Goal: Information Seeking & Learning: Learn about a topic

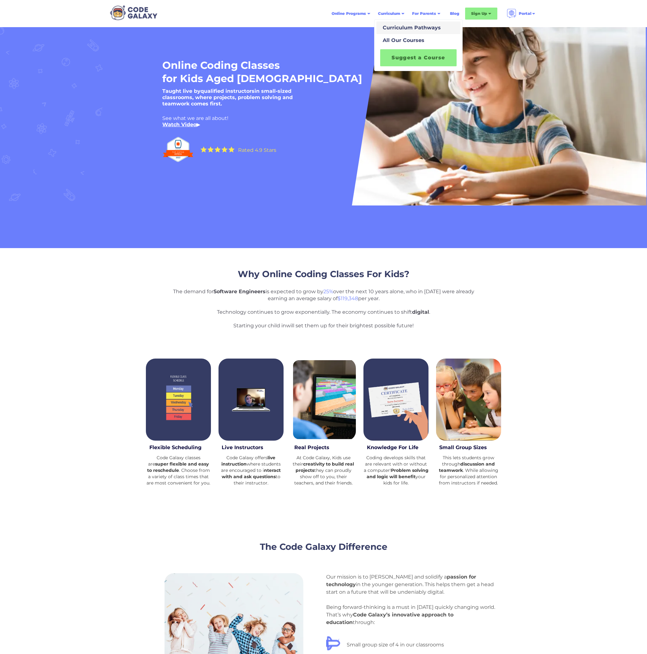
click at [423, 32] on link "Curriculum Pathways" at bounding box center [418, 27] width 84 height 13
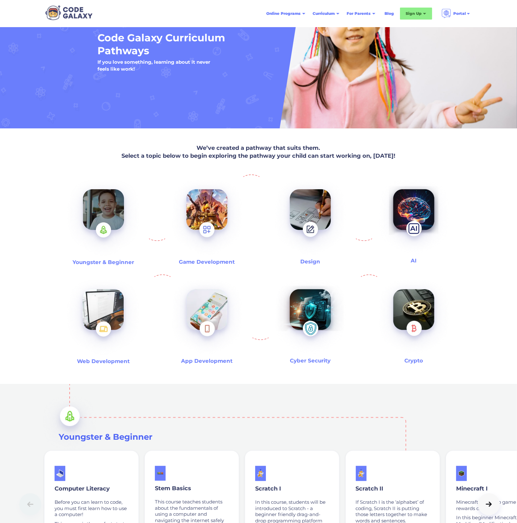
scroll to position [72, 0]
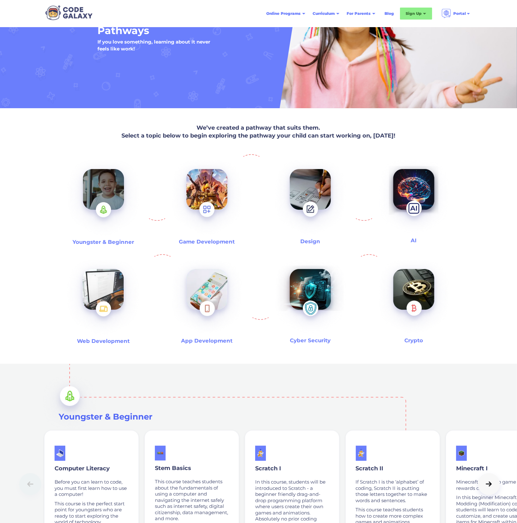
click at [209, 187] on img at bounding box center [206, 198] width 81 height 88
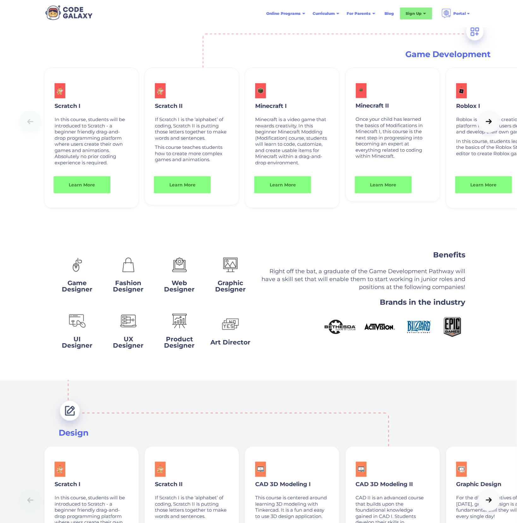
scroll to position [815, 0]
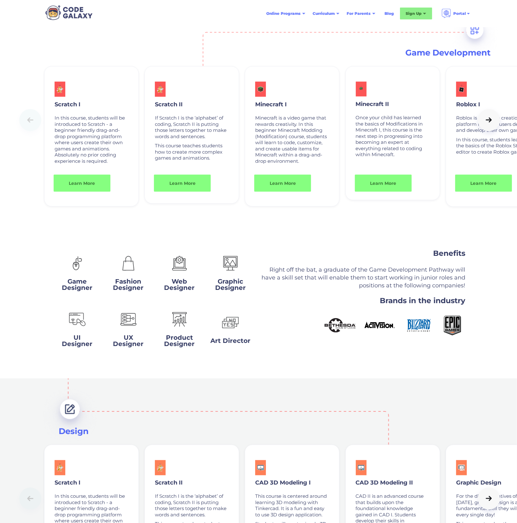
click at [490, 123] on div at bounding box center [489, 120] width 9 height 6
drag, startPoint x: 487, startPoint y: 123, endPoint x: 503, endPoint y: 130, distance: 17.1
click at [487, 123] on div at bounding box center [489, 120] width 9 height 6
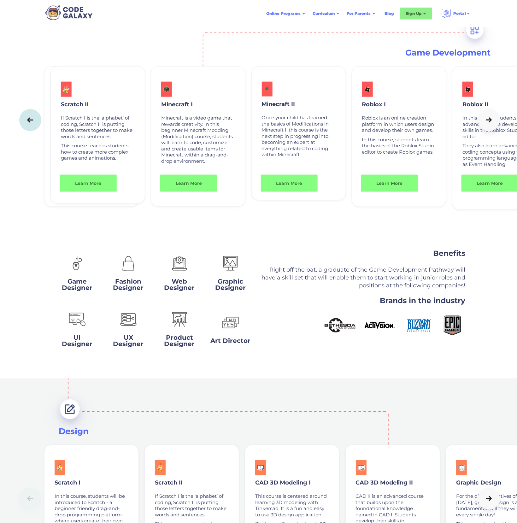
click at [490, 123] on div at bounding box center [489, 120] width 9 height 6
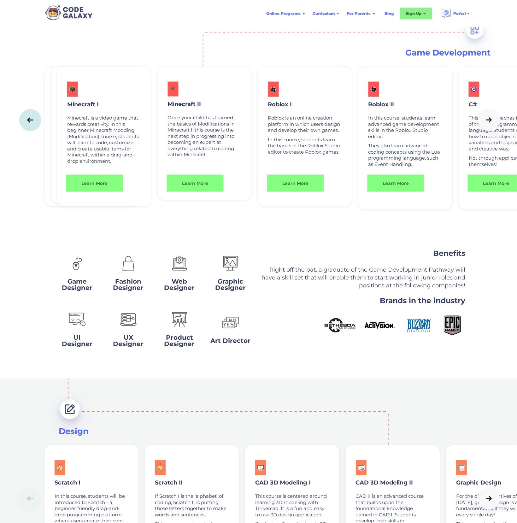
click at [491, 125] on link at bounding box center [489, 120] width 22 height 22
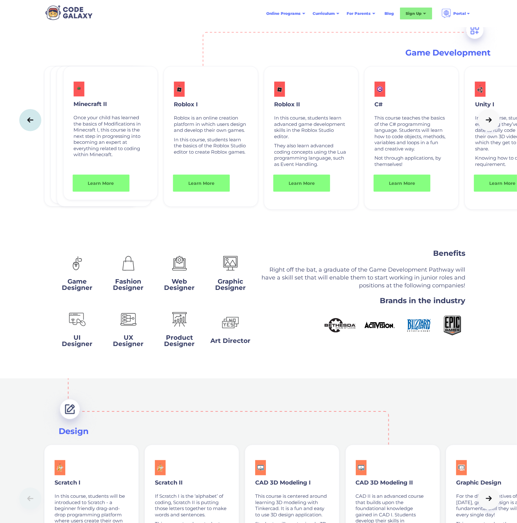
click at [491, 125] on link at bounding box center [489, 120] width 22 height 22
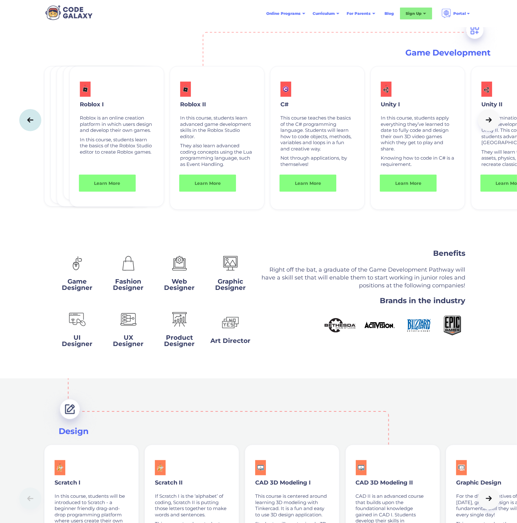
click at [490, 125] on link at bounding box center [489, 120] width 22 height 22
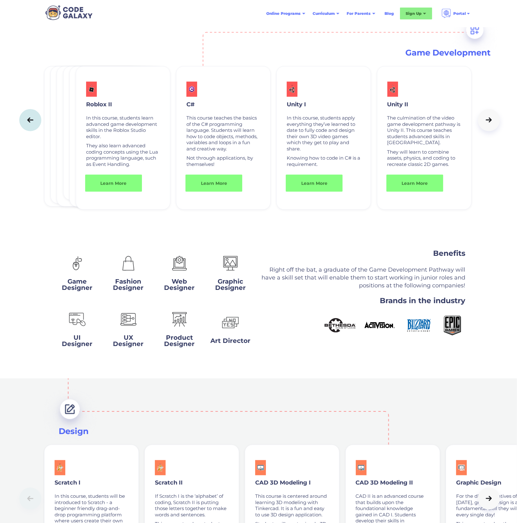
click at [490, 125] on link at bounding box center [489, 120] width 22 height 22
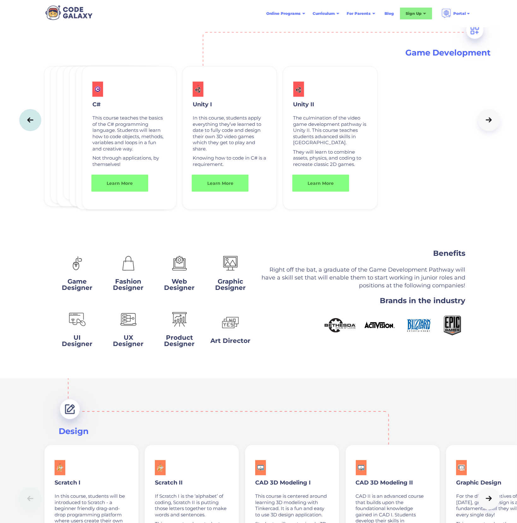
drag, startPoint x: 490, startPoint y: 125, endPoint x: 353, endPoint y: 179, distance: 148.0
click at [491, 125] on link at bounding box center [489, 120] width 22 height 22
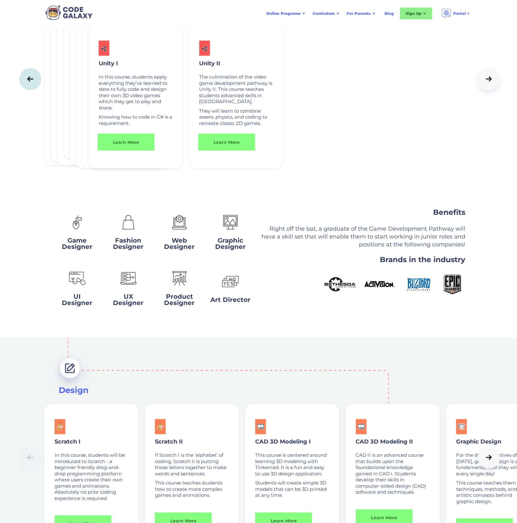
scroll to position [1024, 0]
